Goal: Information Seeking & Learning: Compare options

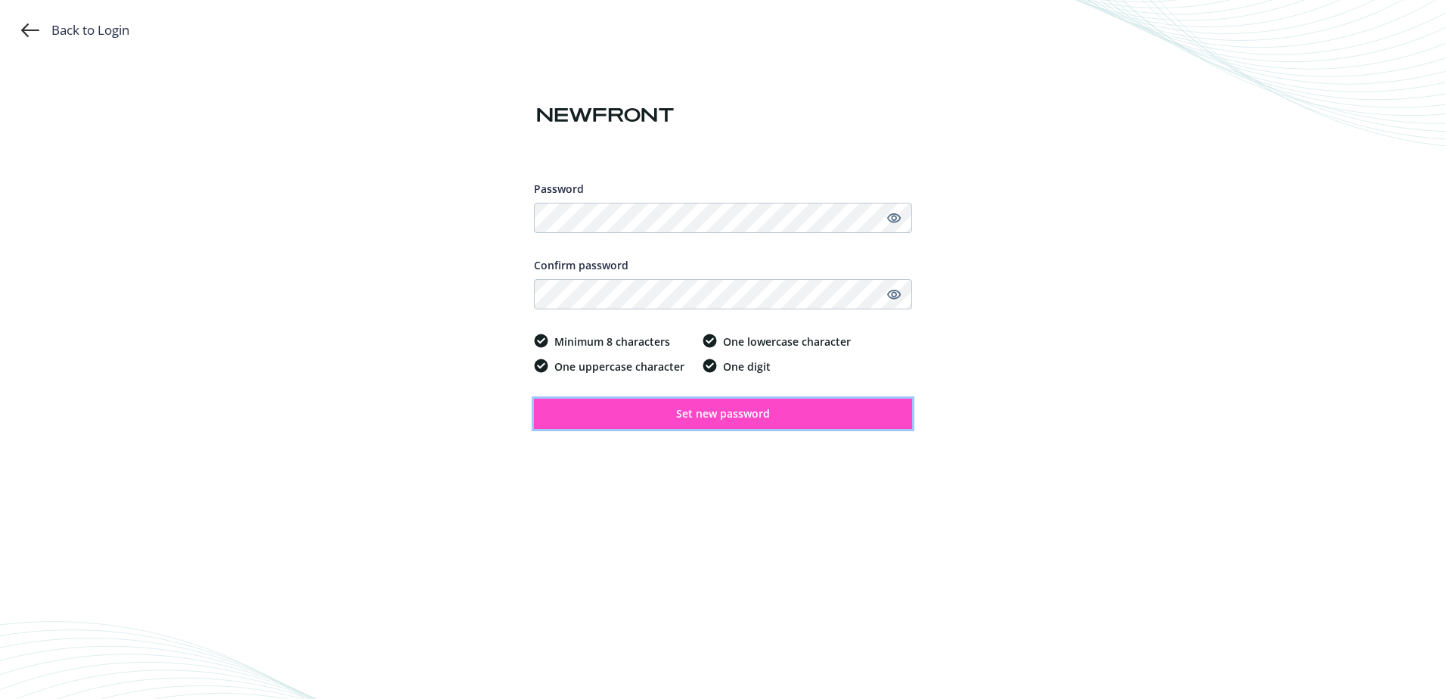
click at [808, 412] on button "Set new password" at bounding box center [723, 414] width 378 height 30
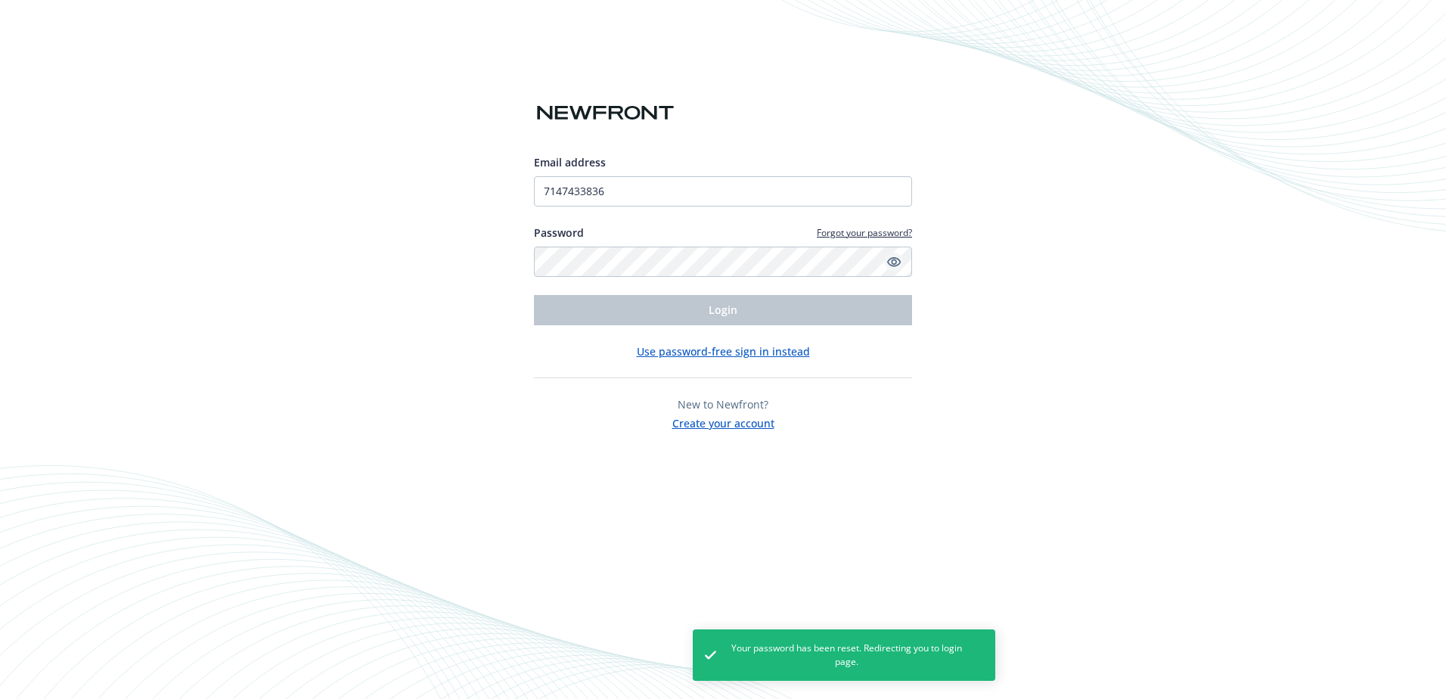
click at [896, 260] on icon "Show password" at bounding box center [894, 262] width 14 height 10
click at [350, 405] on div "Email address 7147433836 Password Forgot your password? Login Use password-free…" at bounding box center [723, 349] width 1446 height 699
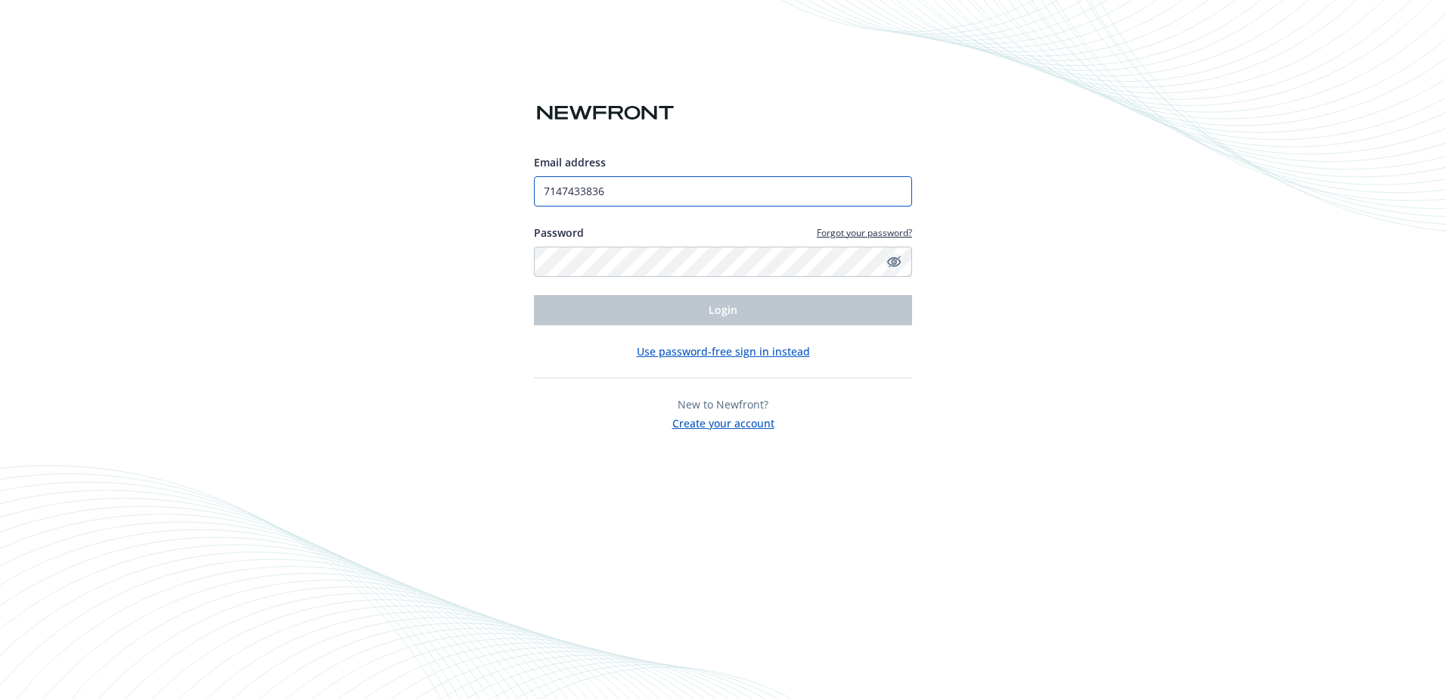
drag, startPoint x: 628, startPoint y: 199, endPoint x: 386, endPoint y: 303, distance: 264.2
click at [503, 216] on div "Email address 7147433836 Password Forgot your password? Login Use password-free…" at bounding box center [723, 349] width 1446 height 699
type input "[PERSON_NAME][EMAIL_ADDRESS][PERSON_NAME][DOMAIN_NAME]"
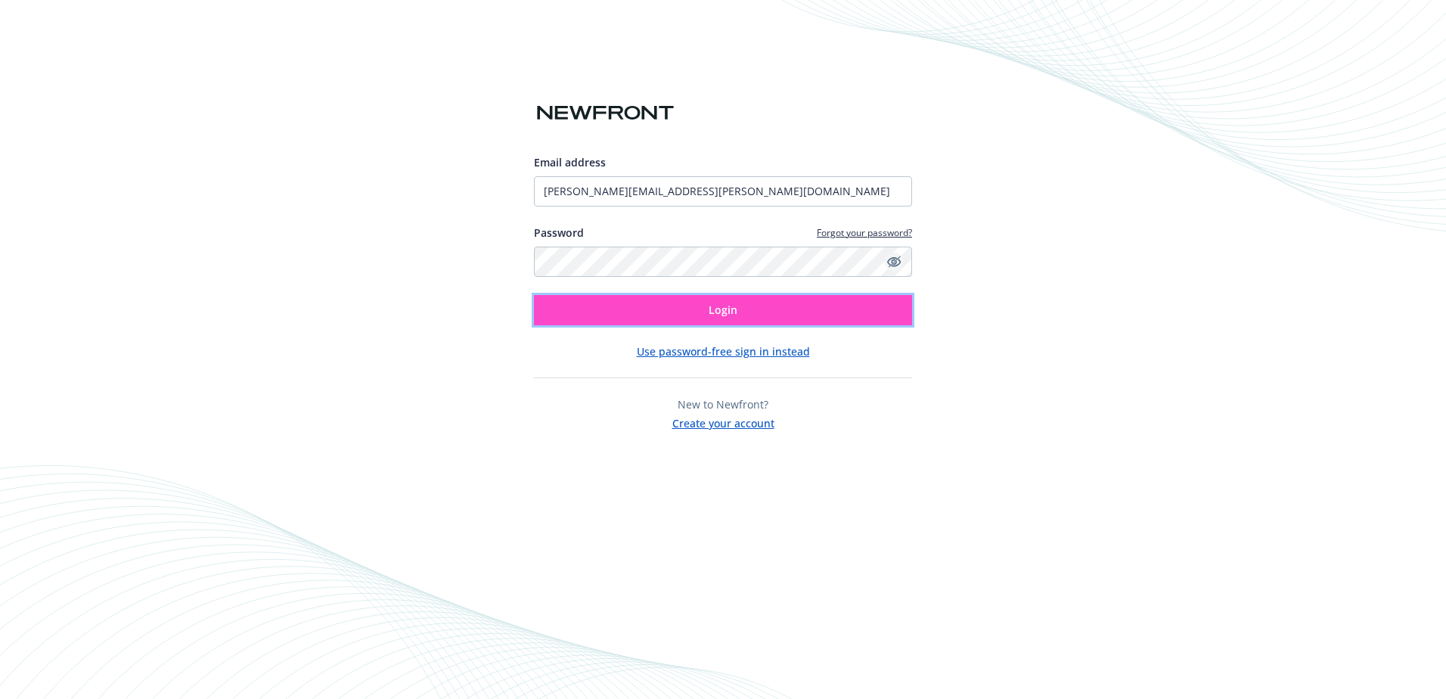
click at [687, 317] on button "Login" at bounding box center [723, 310] width 378 height 30
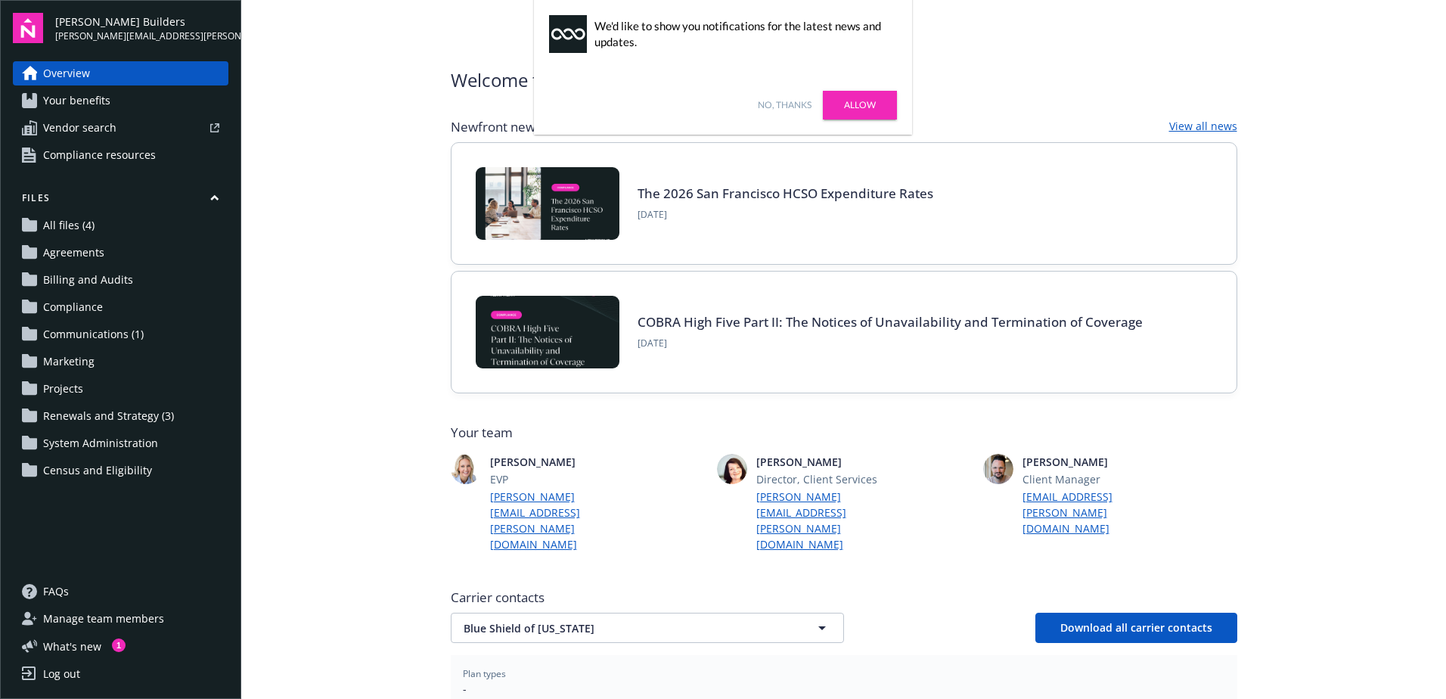
click at [848, 103] on link "Allow" at bounding box center [860, 105] width 74 height 29
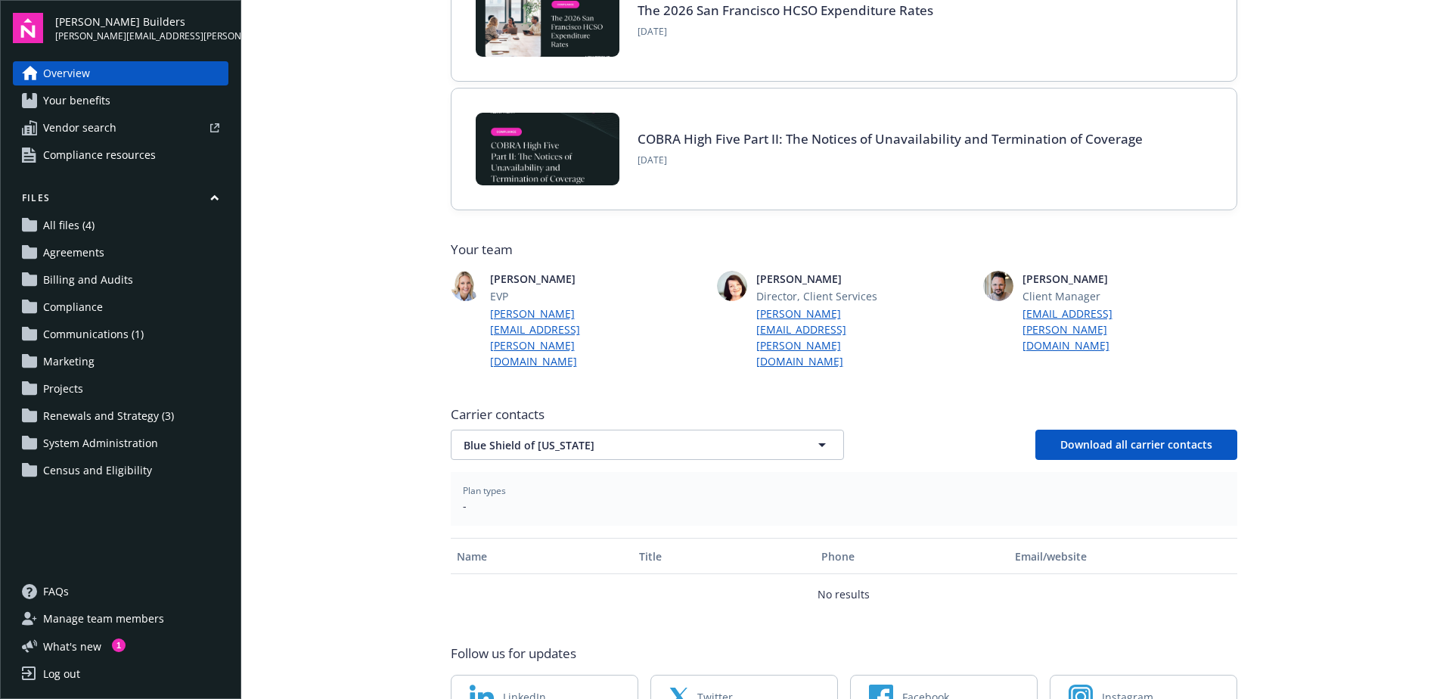
scroll to position [222, 0]
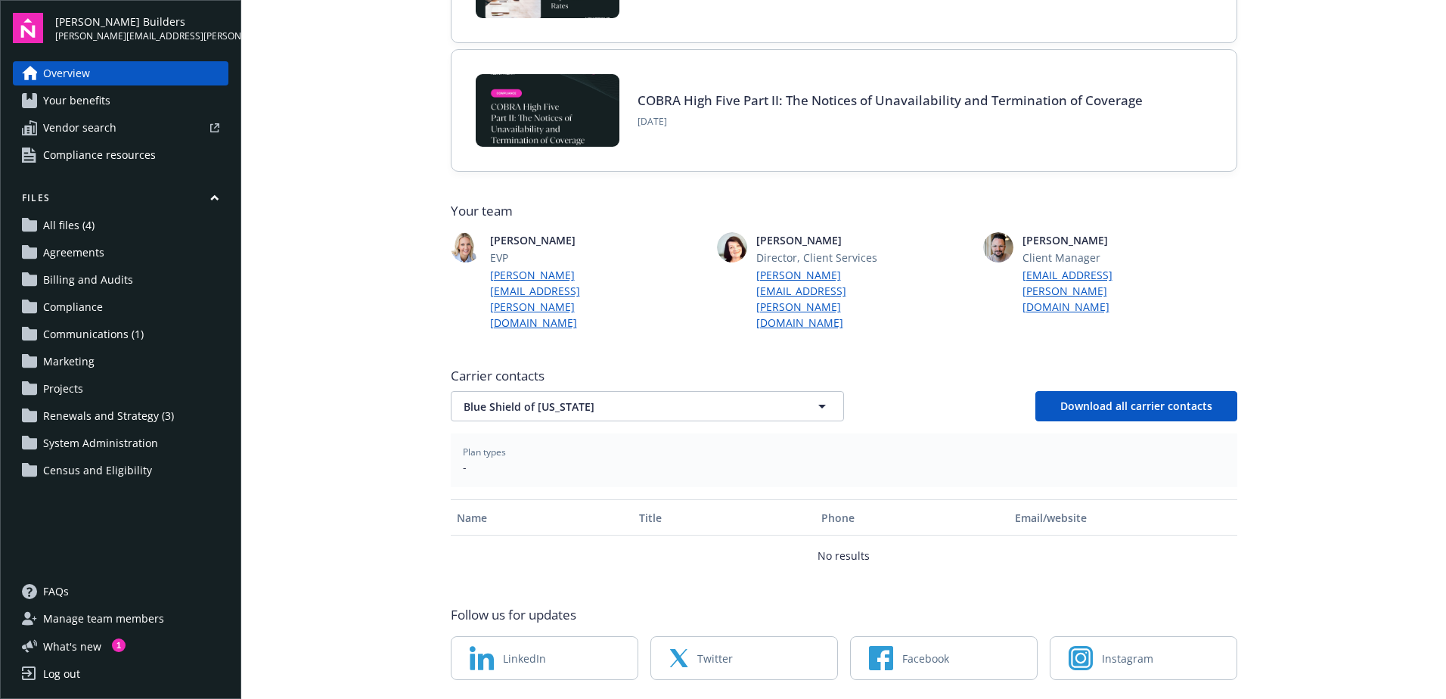
click at [186, 104] on link "Your benefits" at bounding box center [121, 100] width 216 height 24
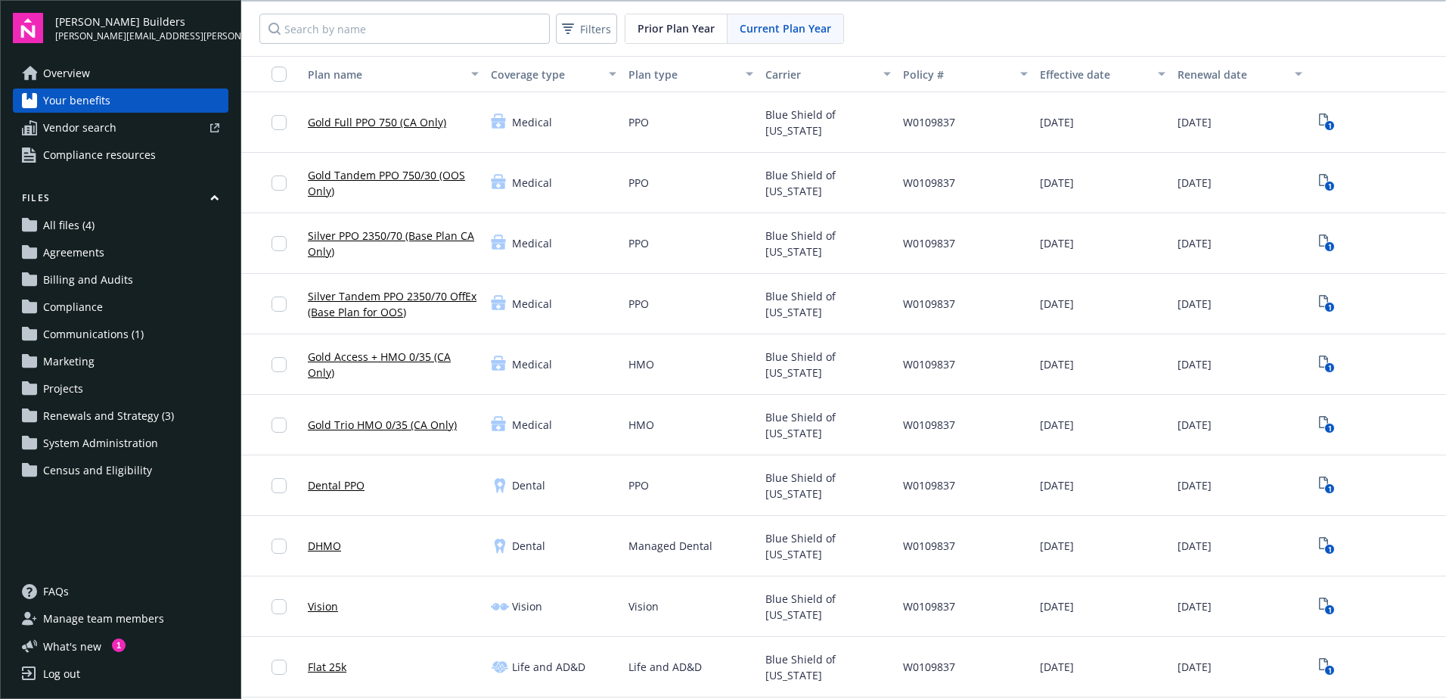
click at [72, 135] on span "Vendor search" at bounding box center [79, 128] width 73 height 24
click at [157, 233] on link "All files (4)" at bounding box center [121, 225] width 216 height 24
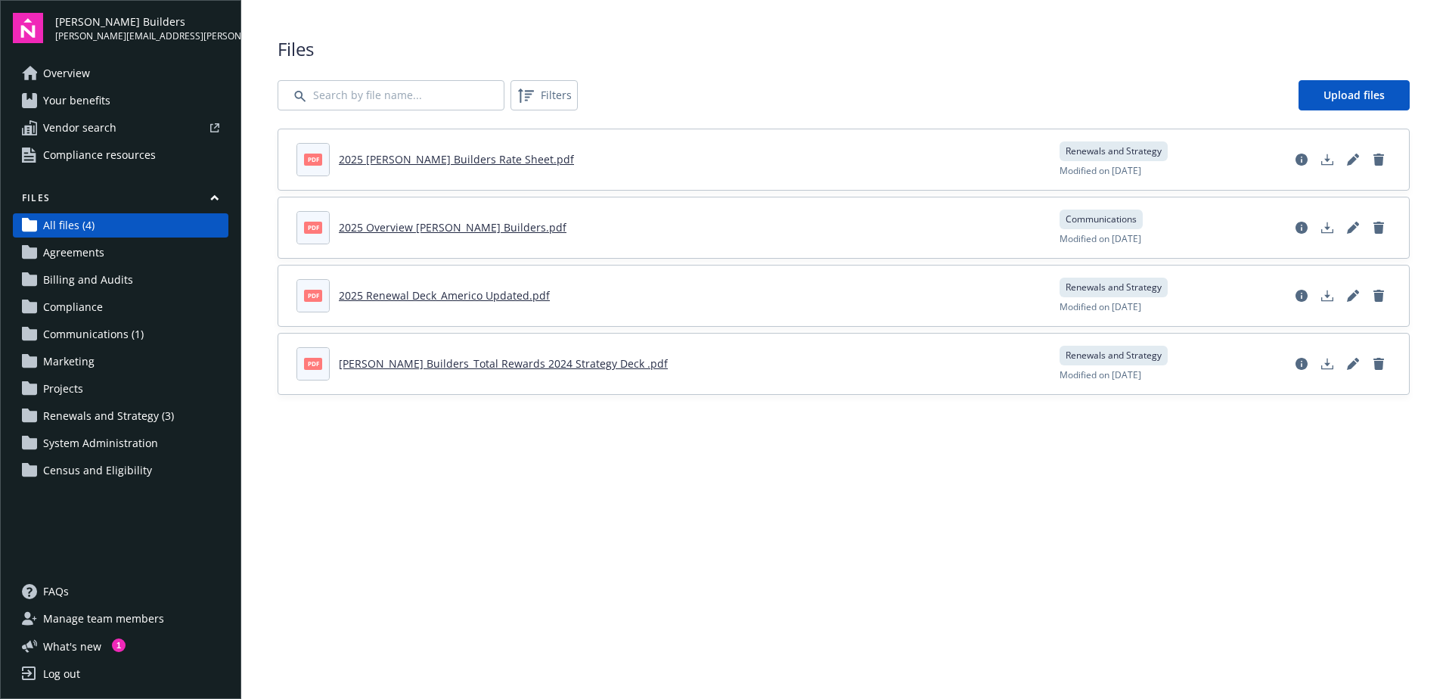
click at [67, 466] on span "Census and Eligibility" at bounding box center [97, 470] width 109 height 24
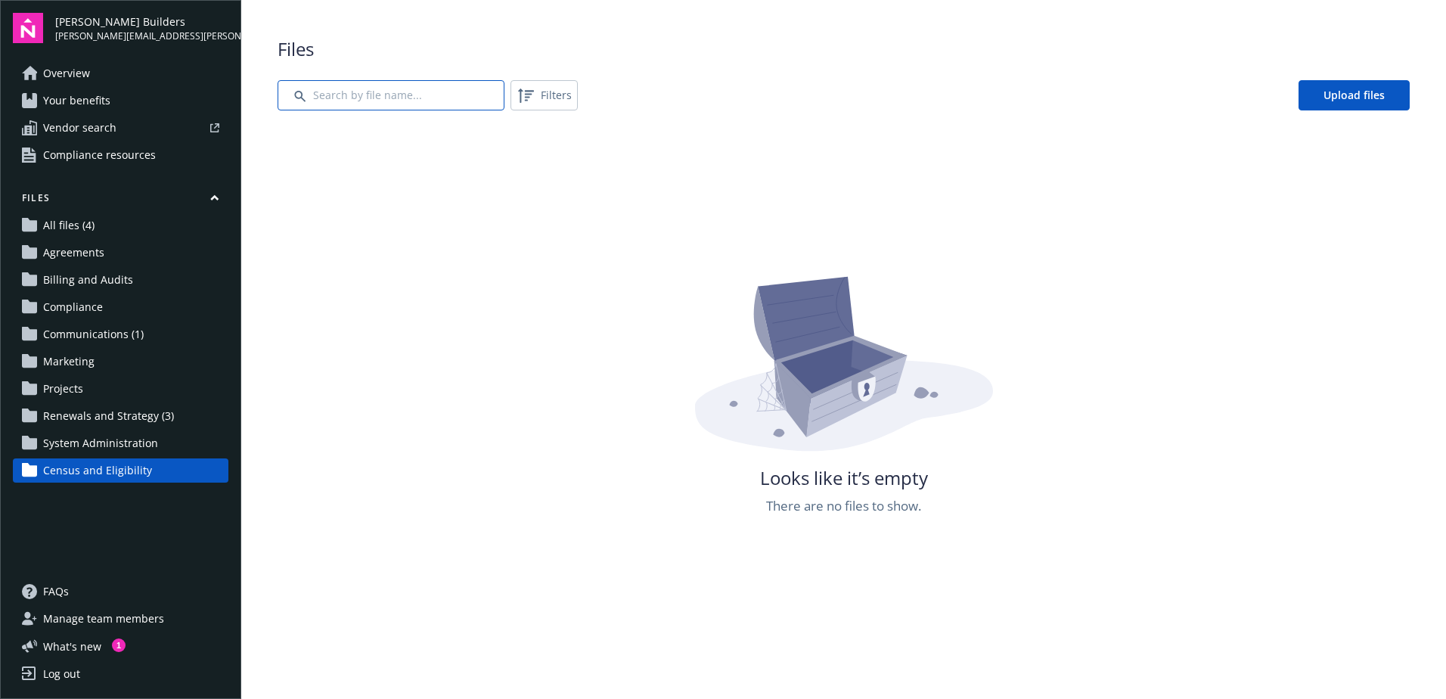
click at [361, 110] on input "Search by file name..." at bounding box center [391, 95] width 227 height 30
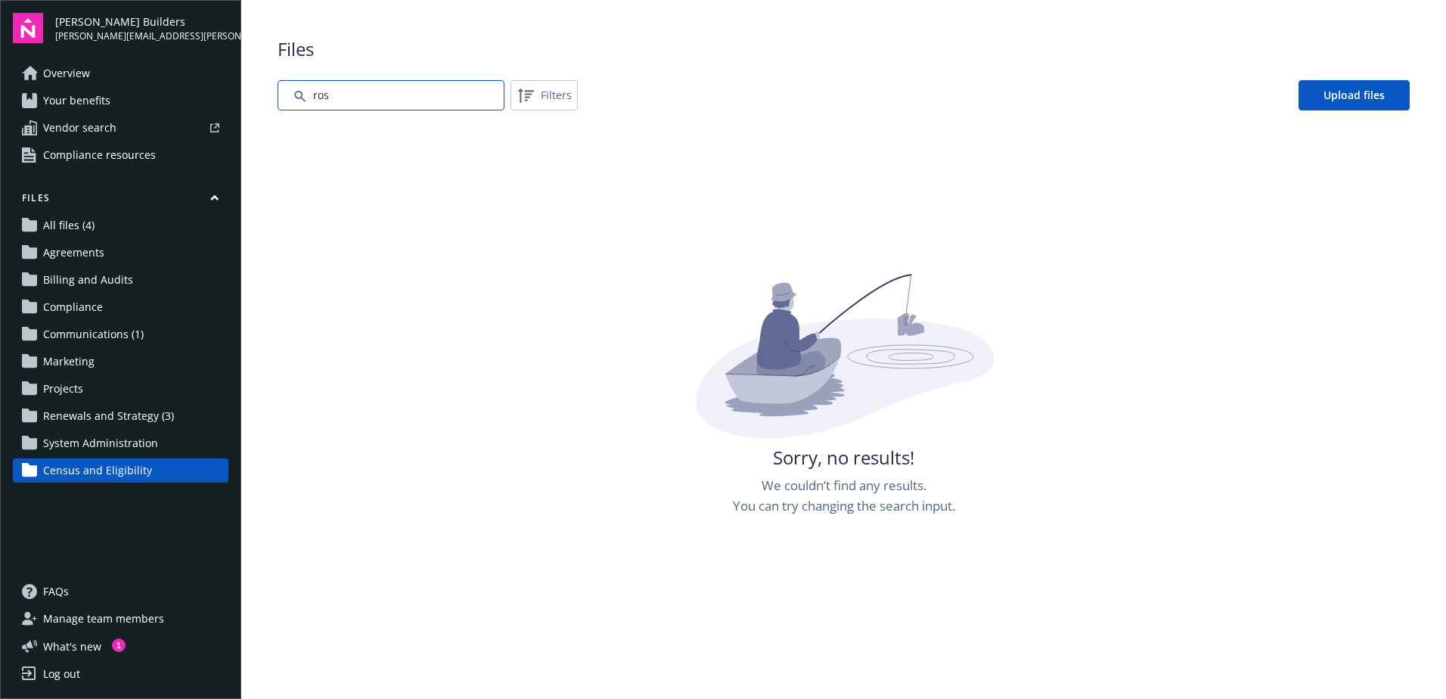
type input "ros"
click at [46, 70] on span "Overview" at bounding box center [66, 73] width 47 height 24
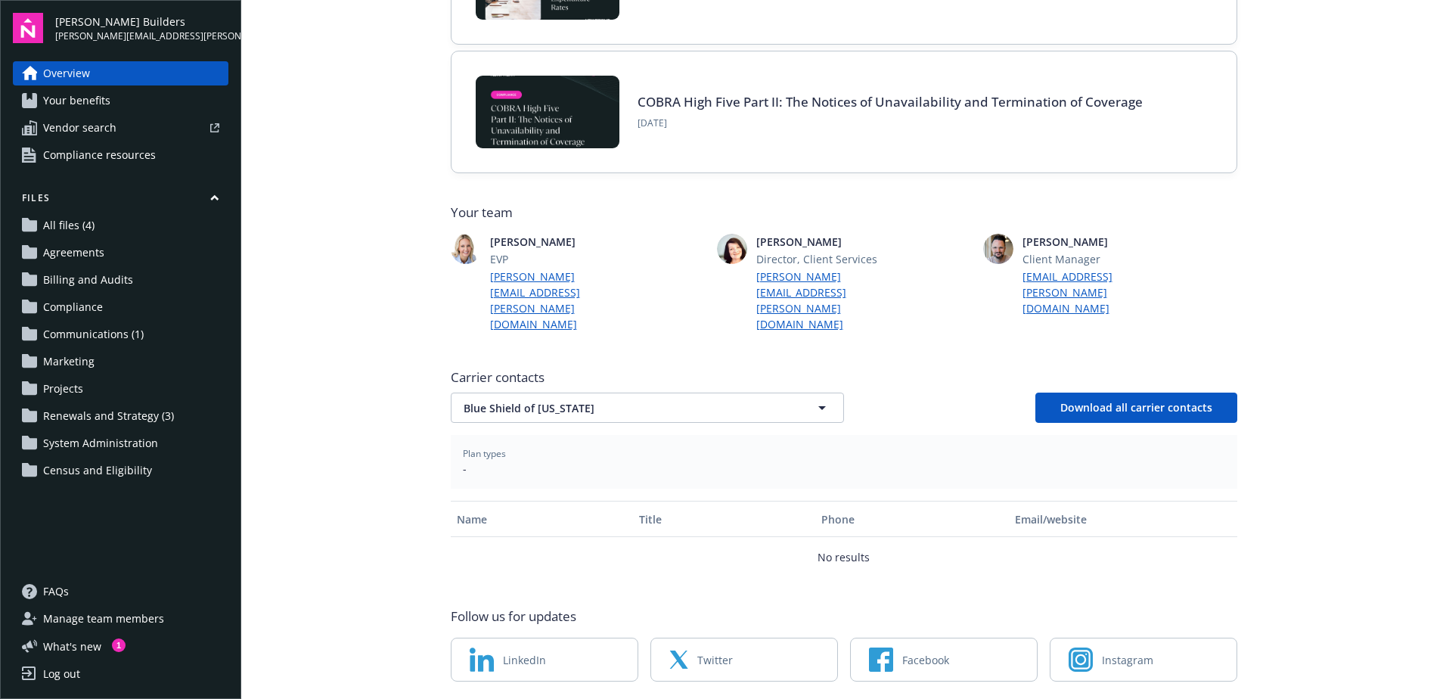
scroll to position [222, 0]
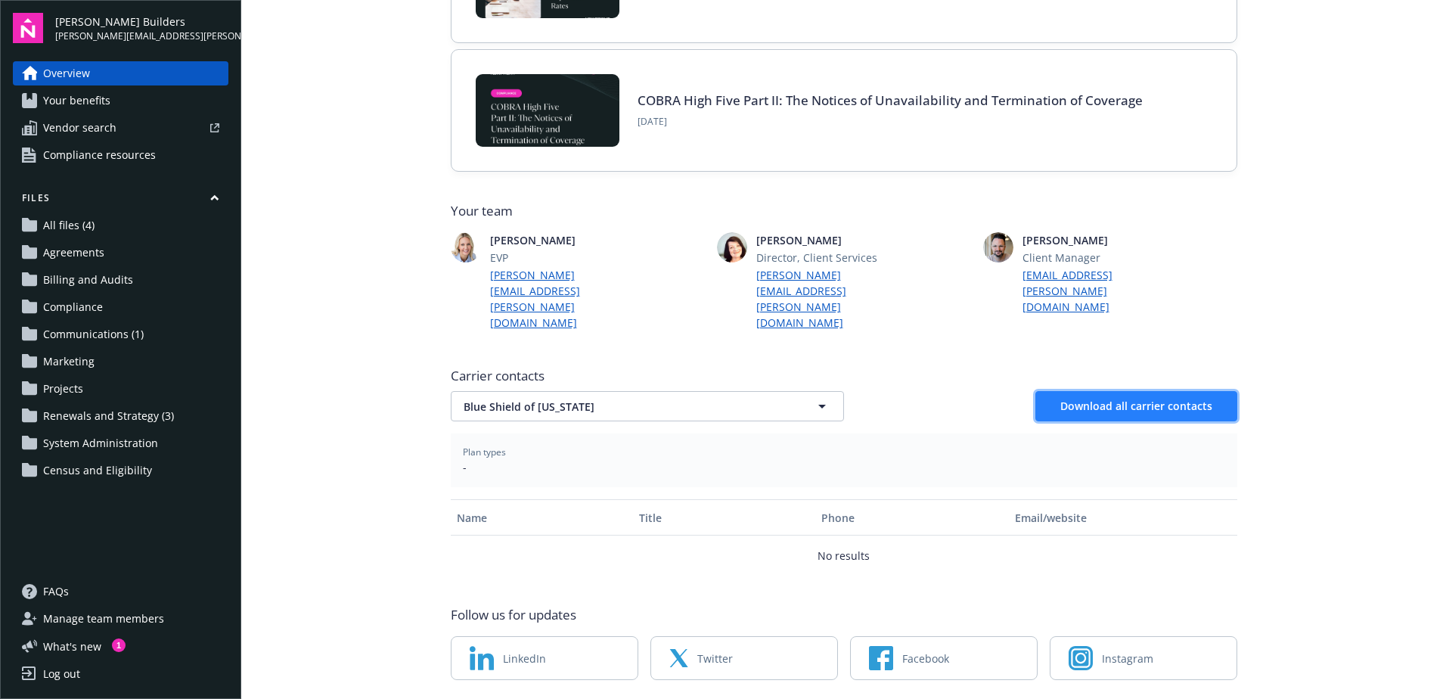
click at [1110, 399] on span "Download all carrier contacts" at bounding box center [1136, 406] width 152 height 14
click at [80, 225] on span "All files (4)" at bounding box center [68, 225] width 51 height 24
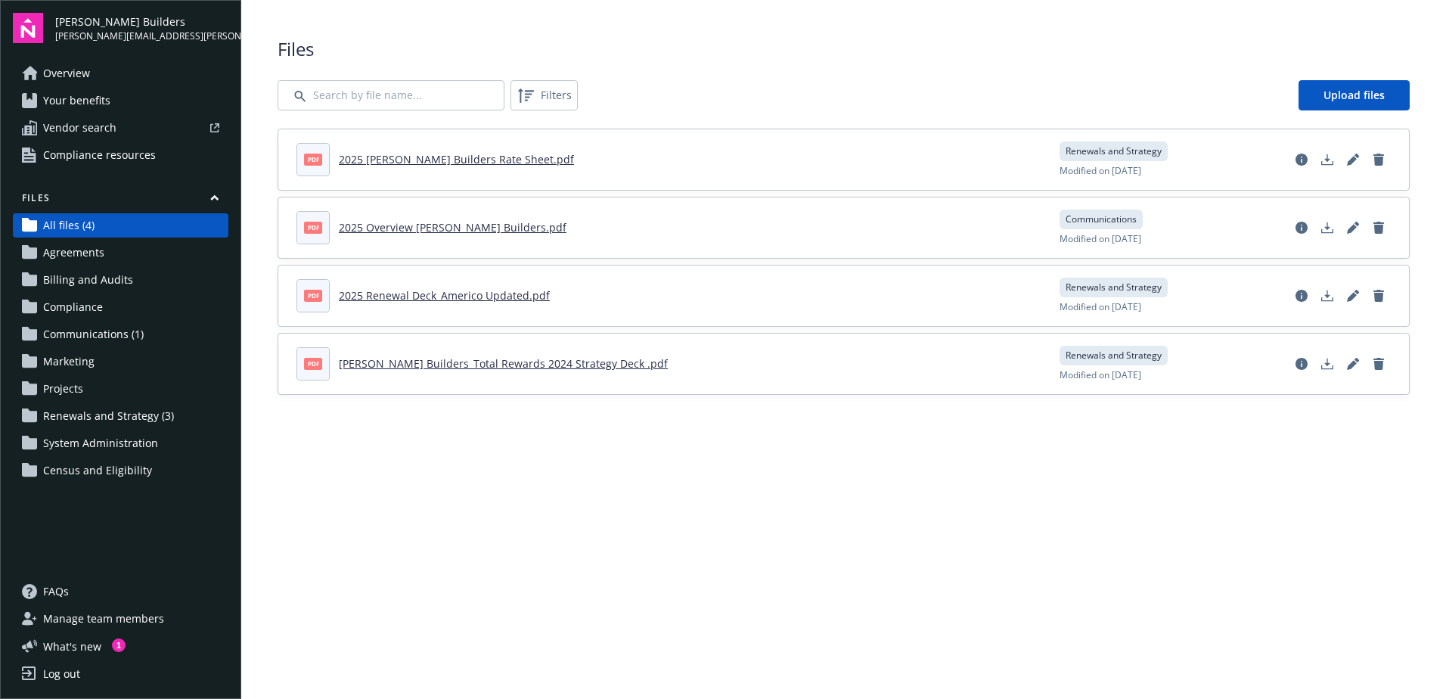
click at [67, 473] on span "Census and Eligibility" at bounding box center [97, 470] width 109 height 24
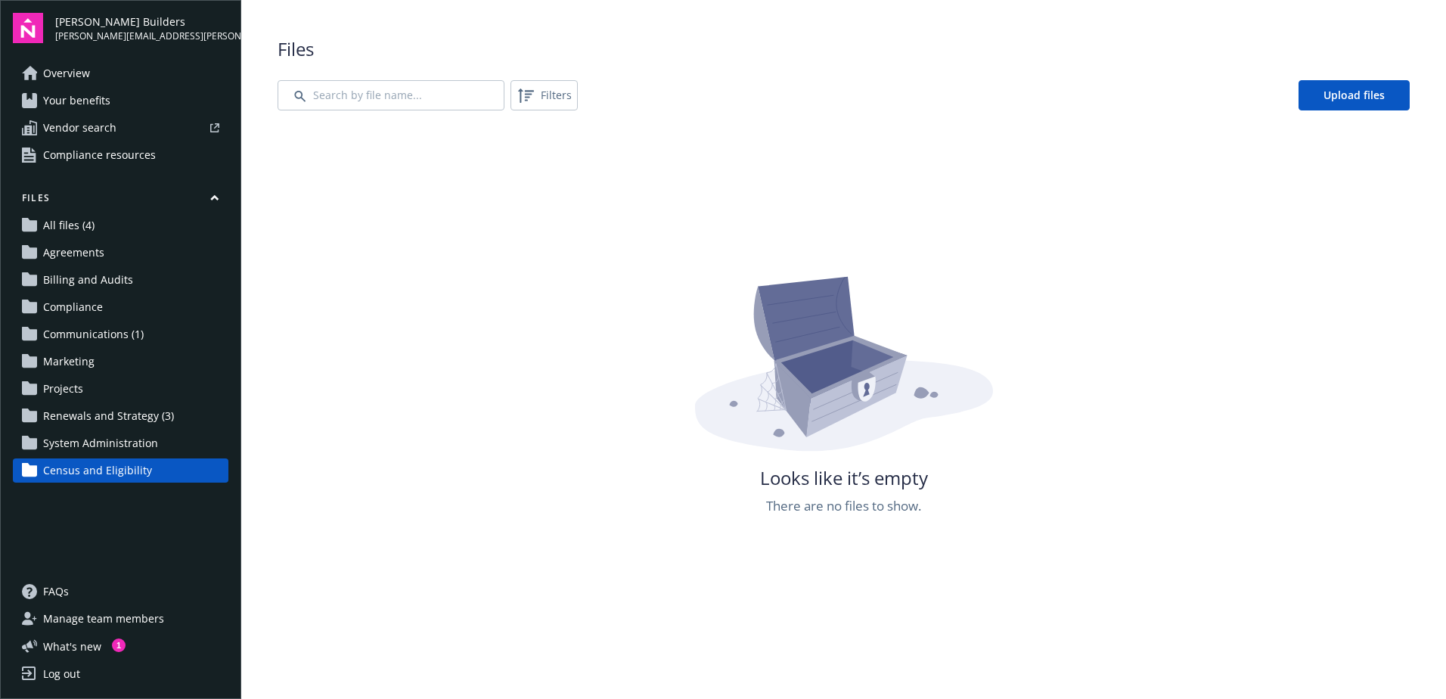
click at [75, 33] on span "[PERSON_NAME][EMAIL_ADDRESS][PERSON_NAME][DOMAIN_NAME]" at bounding box center [141, 36] width 173 height 14
click at [389, 104] on input "Search by file name..." at bounding box center [391, 95] width 227 height 30
click at [77, 79] on span "Overview" at bounding box center [66, 73] width 47 height 24
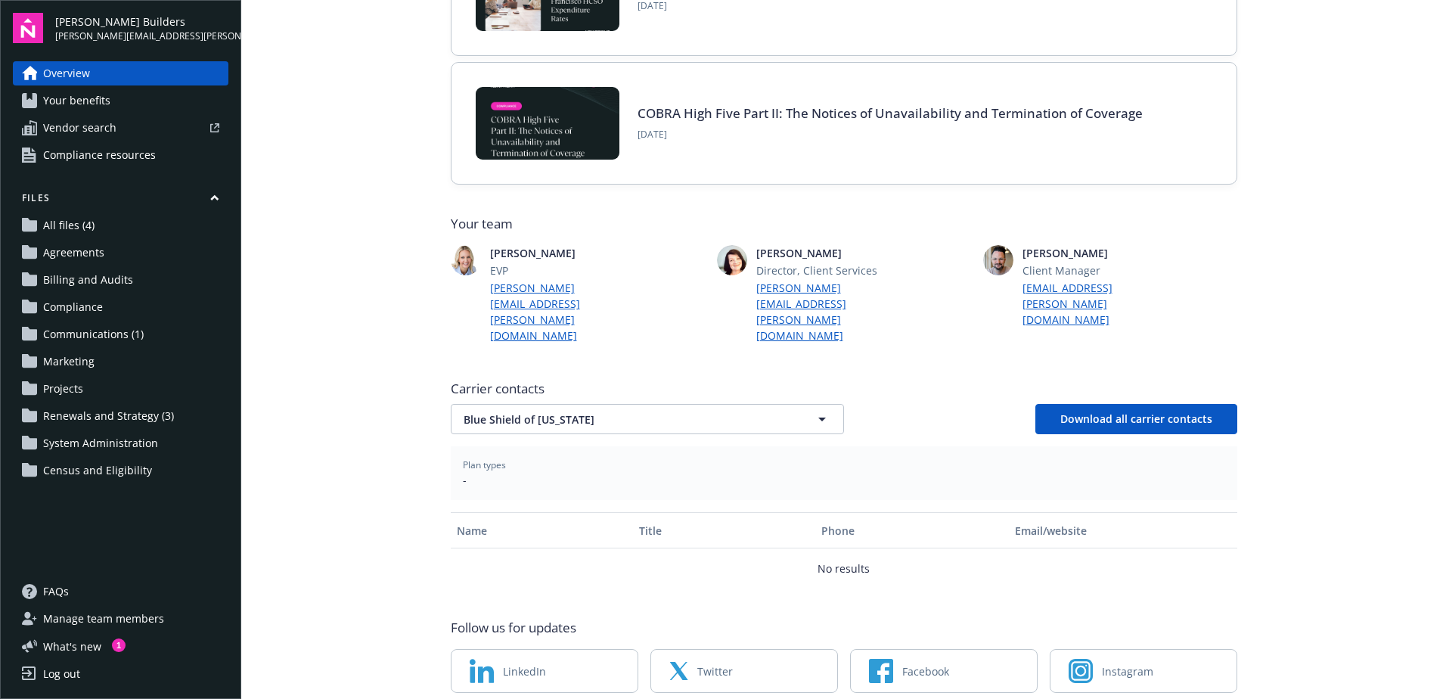
scroll to position [222, 0]
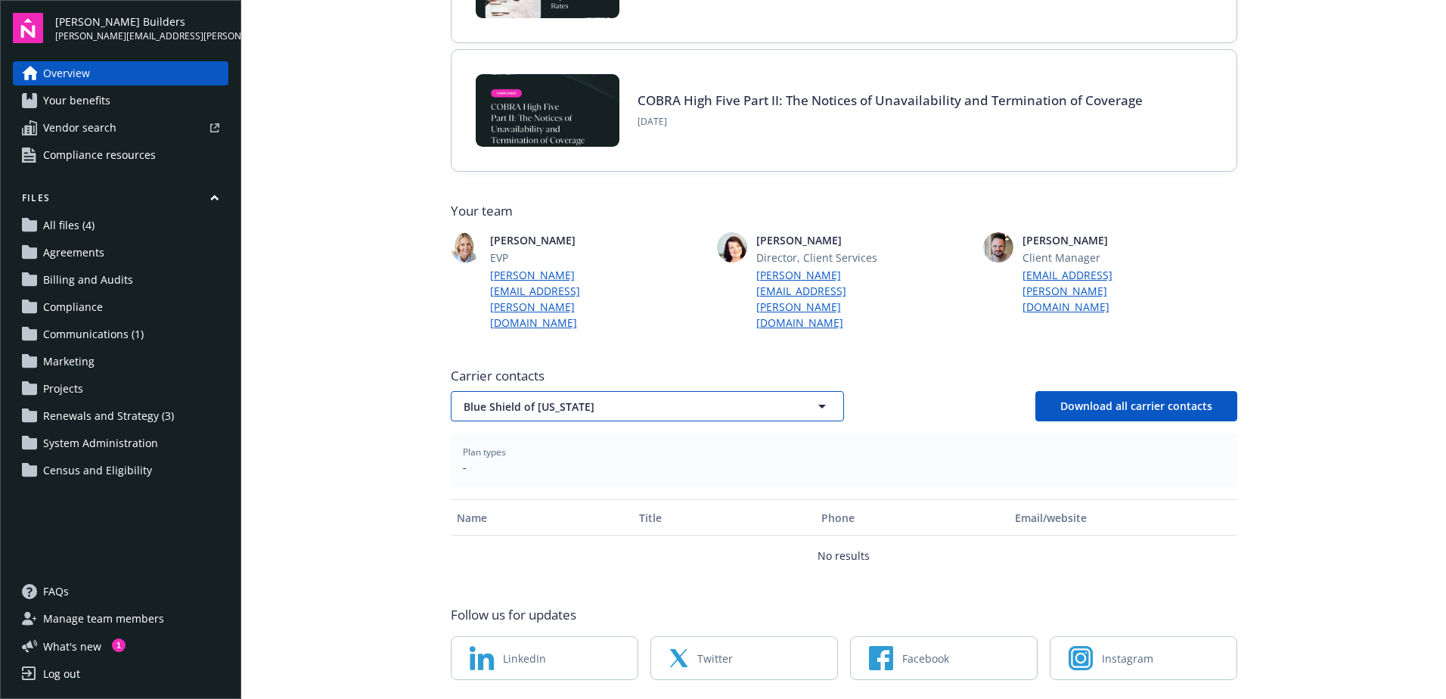
click at [690, 391] on button "Blue Shield of [US_STATE]" at bounding box center [647, 406] width 393 height 30
click at [690, 391] on div at bounding box center [647, 406] width 393 height 30
click at [64, 129] on span "Vendor search" at bounding box center [79, 128] width 73 height 24
click at [114, 164] on span "Compliance resources" at bounding box center [99, 155] width 113 height 24
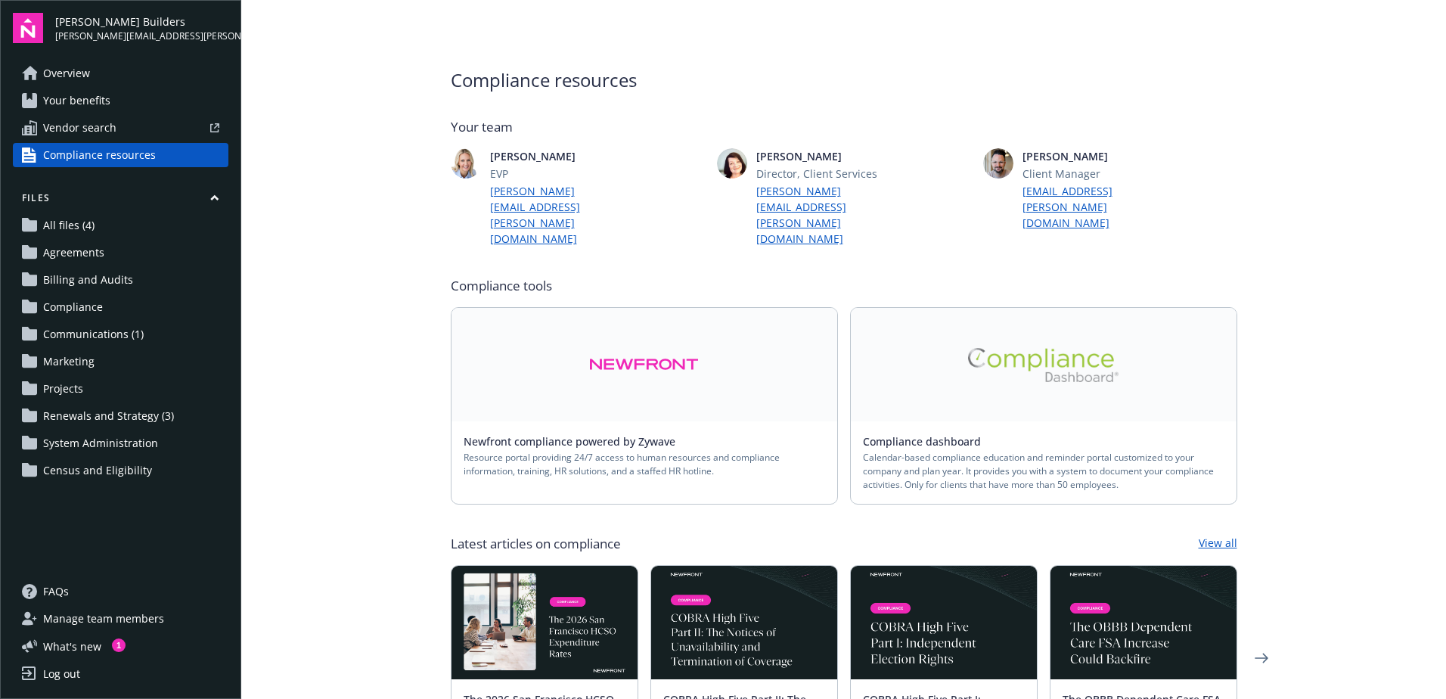
click at [75, 77] on span "Overview" at bounding box center [66, 73] width 47 height 24
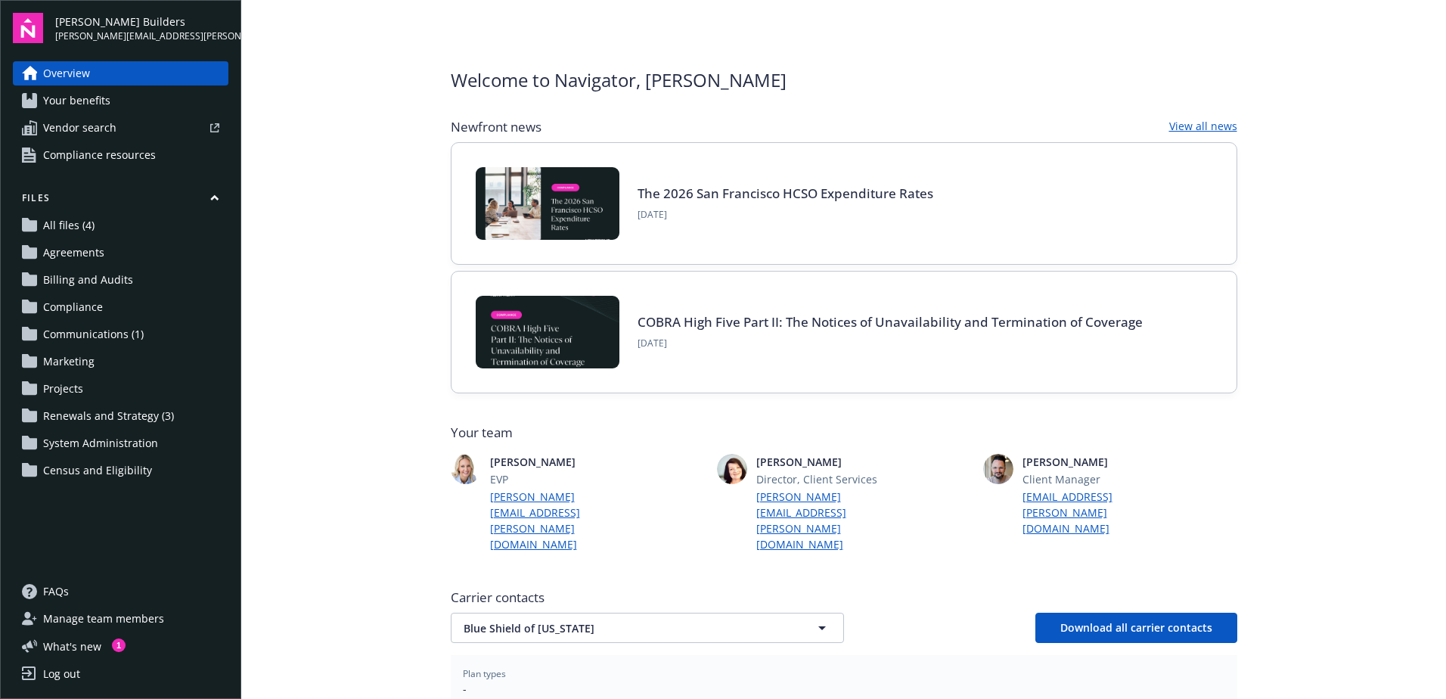
click at [85, 228] on span "All files (4)" at bounding box center [68, 225] width 51 height 24
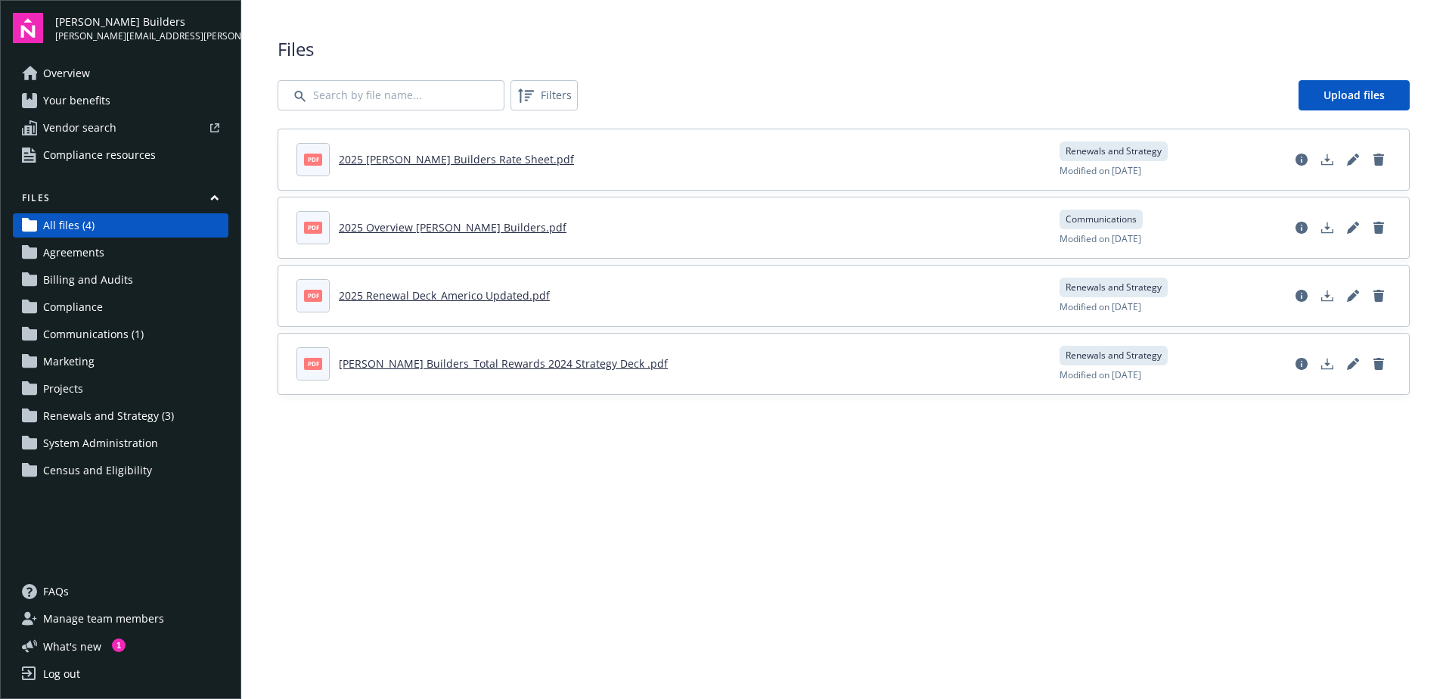
click at [67, 275] on span "Billing and Audits" at bounding box center [88, 280] width 90 height 24
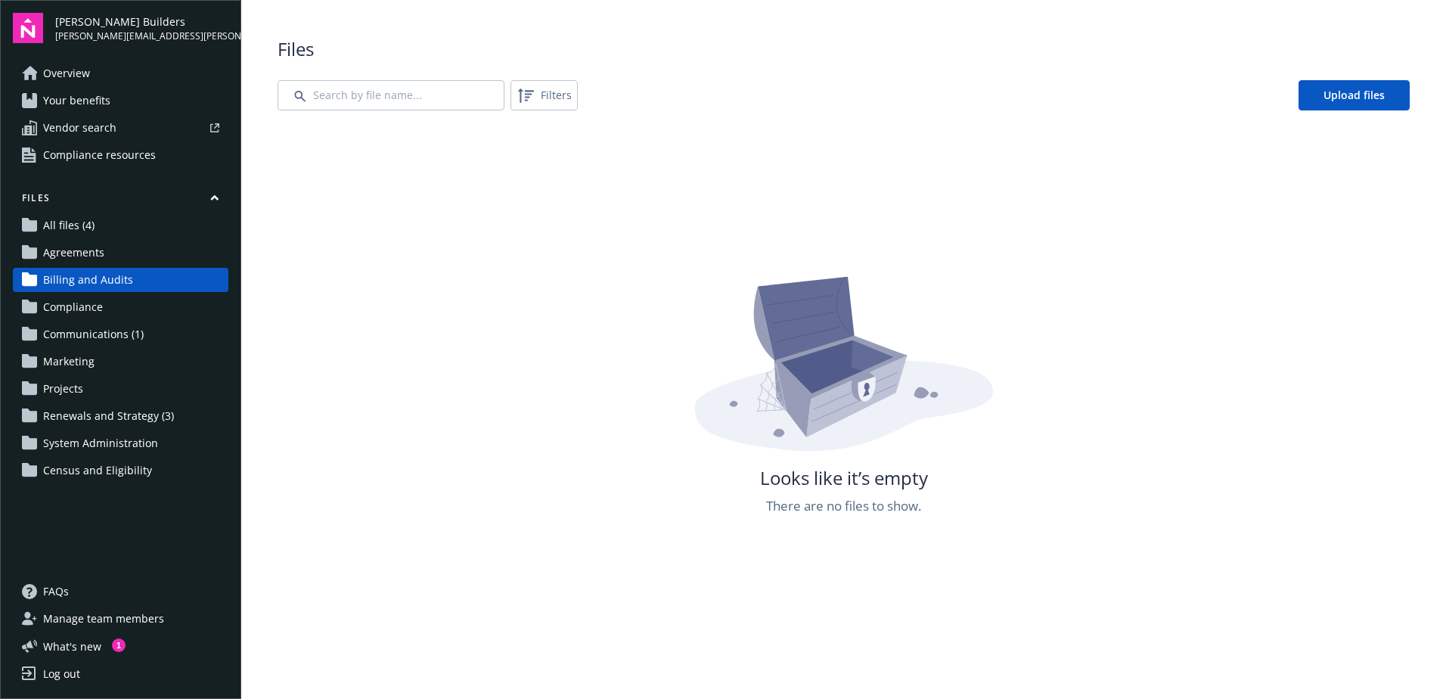
click at [67, 309] on span "Compliance" at bounding box center [73, 307] width 60 height 24
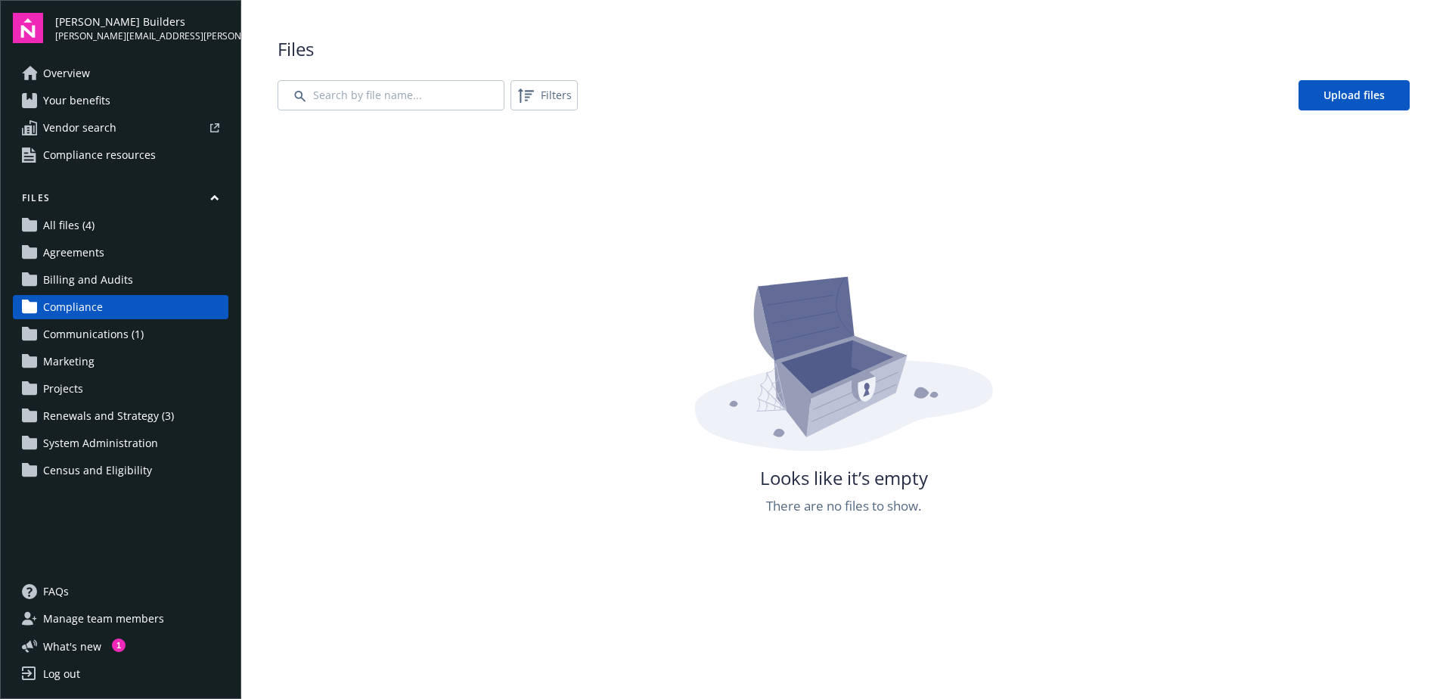
click at [68, 337] on span "Communications (1)" at bounding box center [93, 334] width 101 height 24
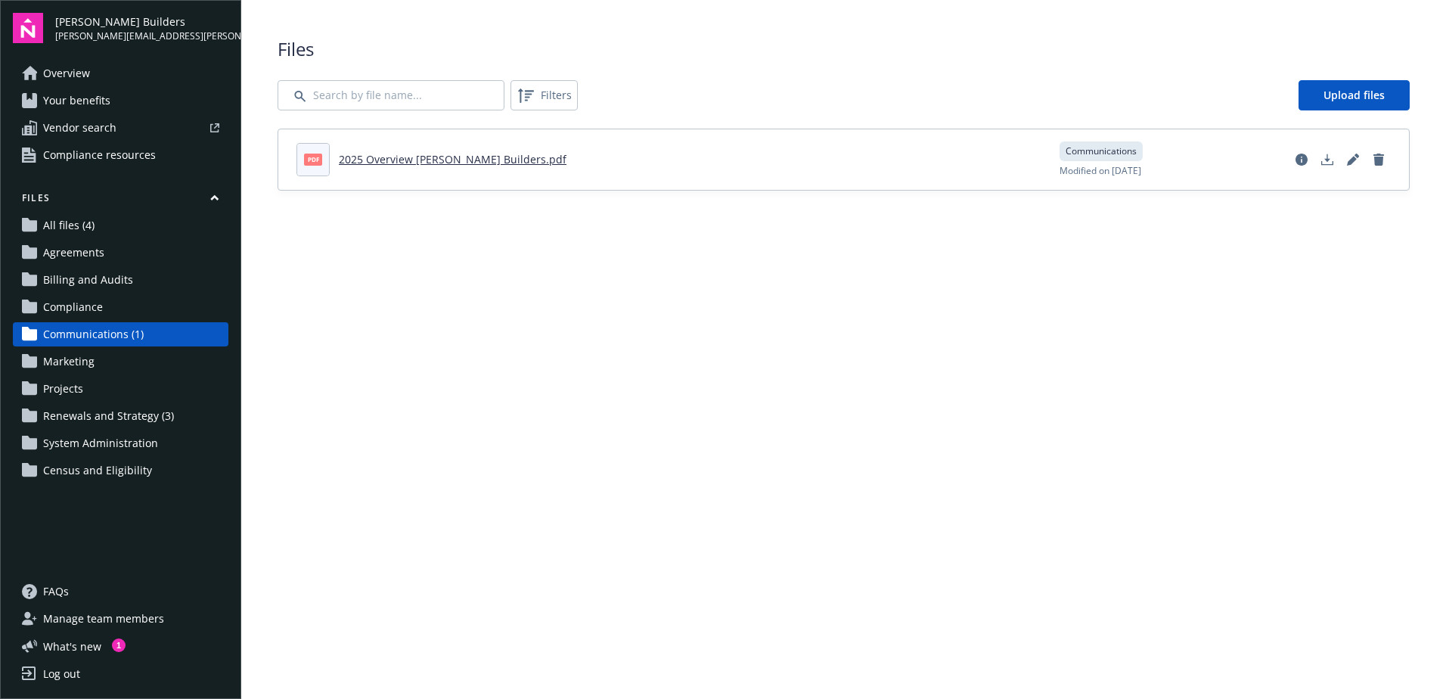
click at [70, 67] on span "Overview" at bounding box center [66, 73] width 47 height 24
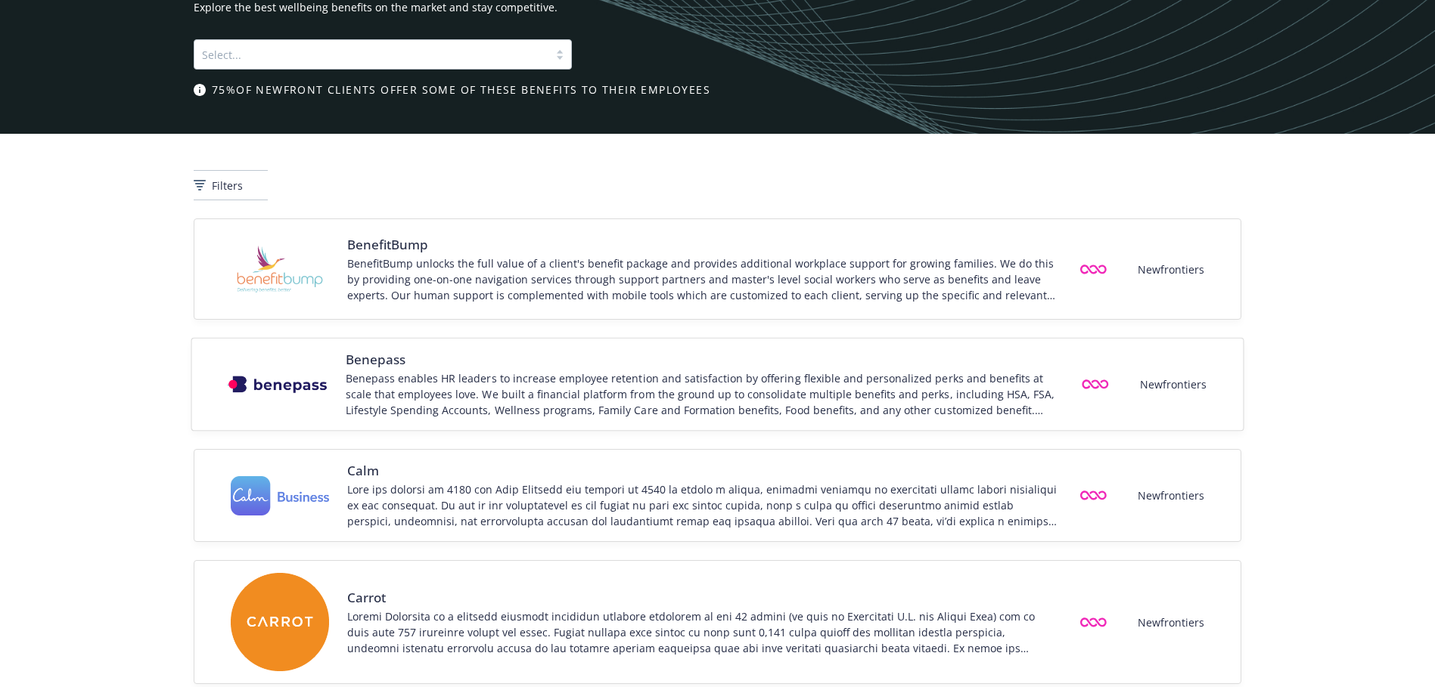
scroll to position [76, 0]
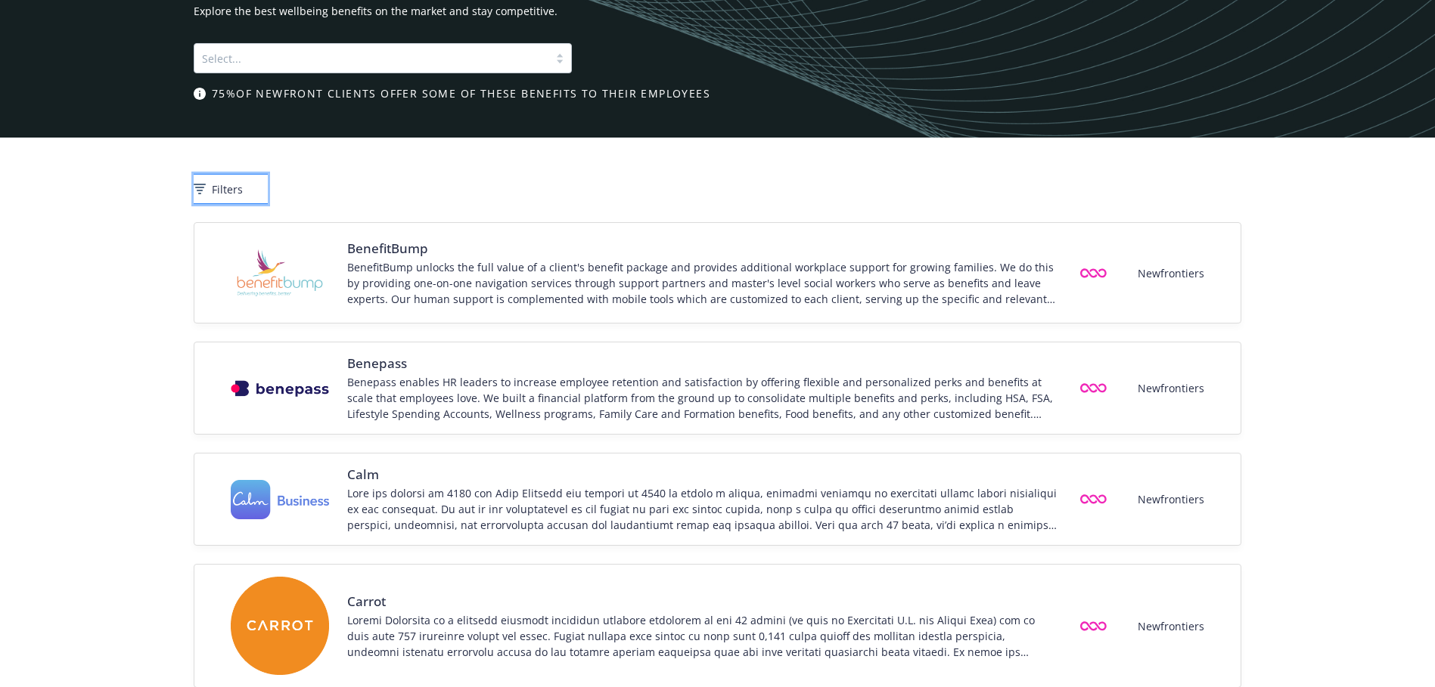
click at [236, 195] on div "Filters" at bounding box center [231, 189] width 74 height 16
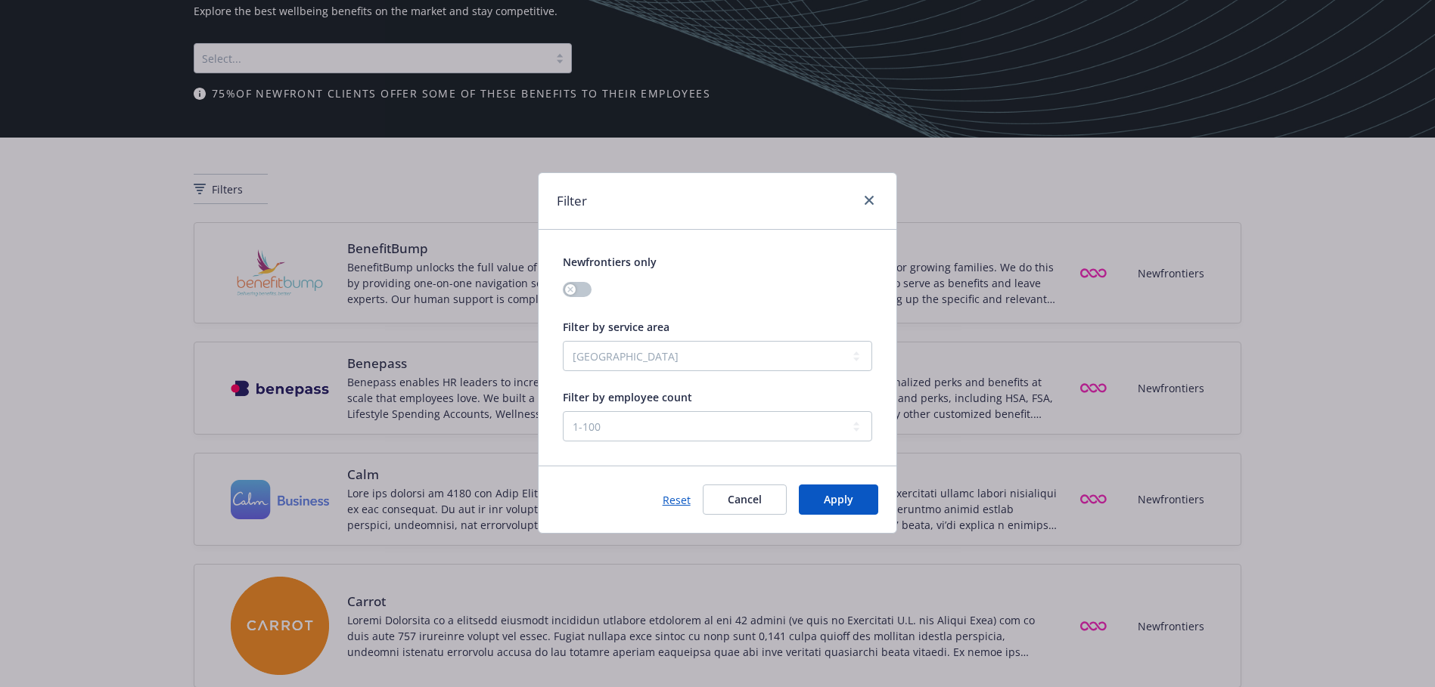
click at [858, 198] on div at bounding box center [866, 201] width 24 height 20
click at [868, 200] on icon "close" at bounding box center [868, 200] width 9 height 9
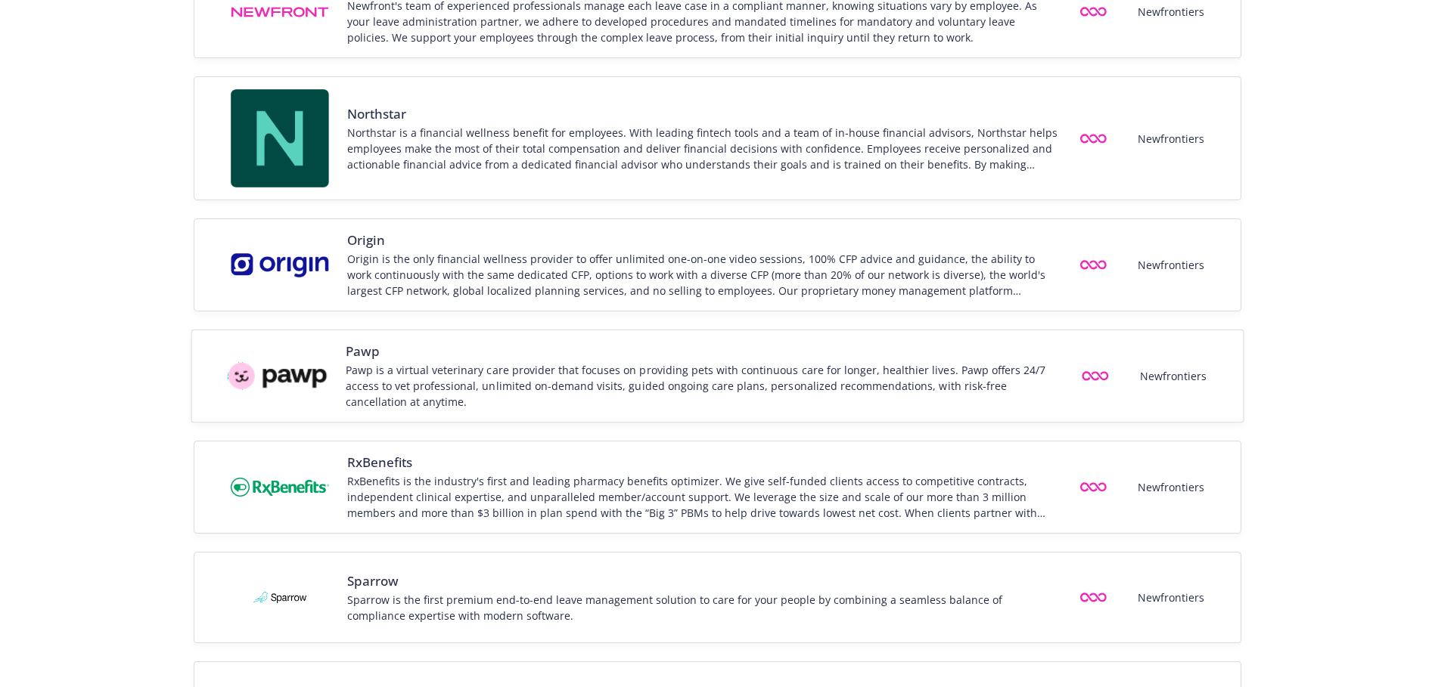
scroll to position [1966, 0]
